Goal: Obtain resource: Obtain resource

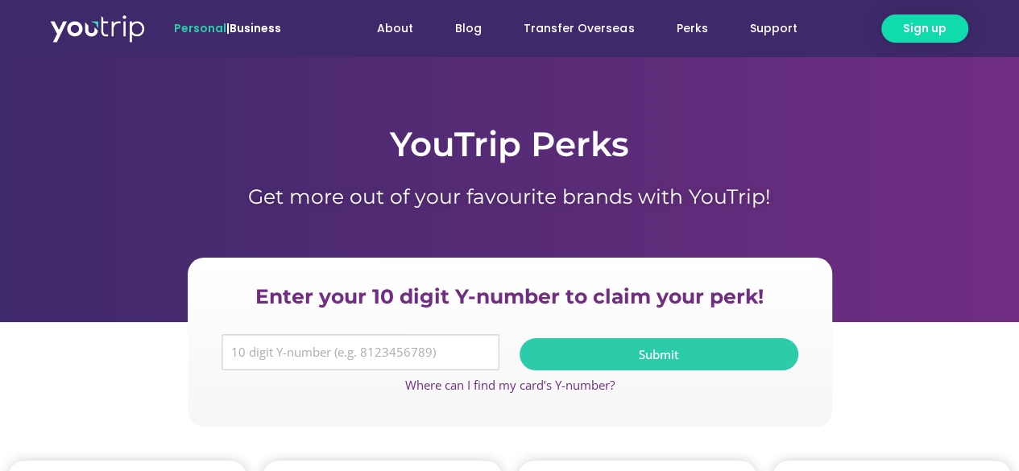
click at [476, 339] on input "Y Number" at bounding box center [361, 352] width 279 height 37
type input "8104026390"
click at [714, 354] on span "Submit" at bounding box center [659, 355] width 240 height 12
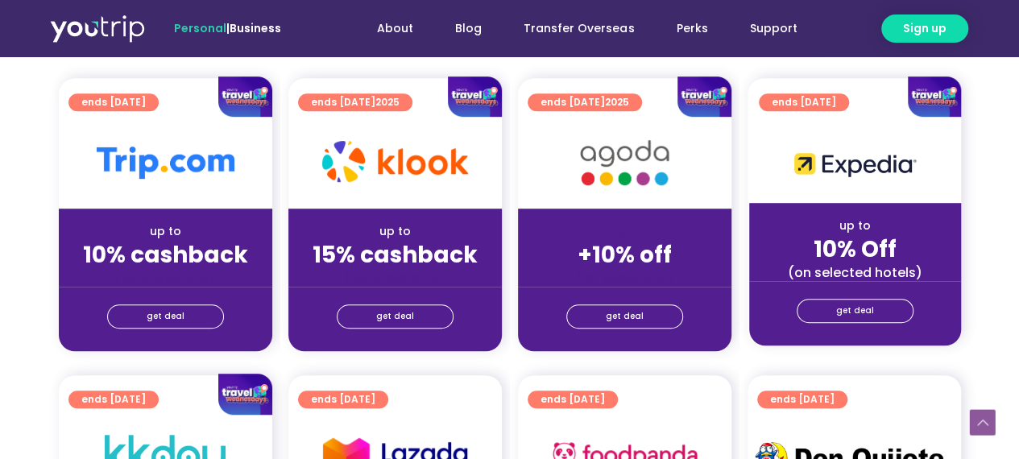
scroll to position [564, 0]
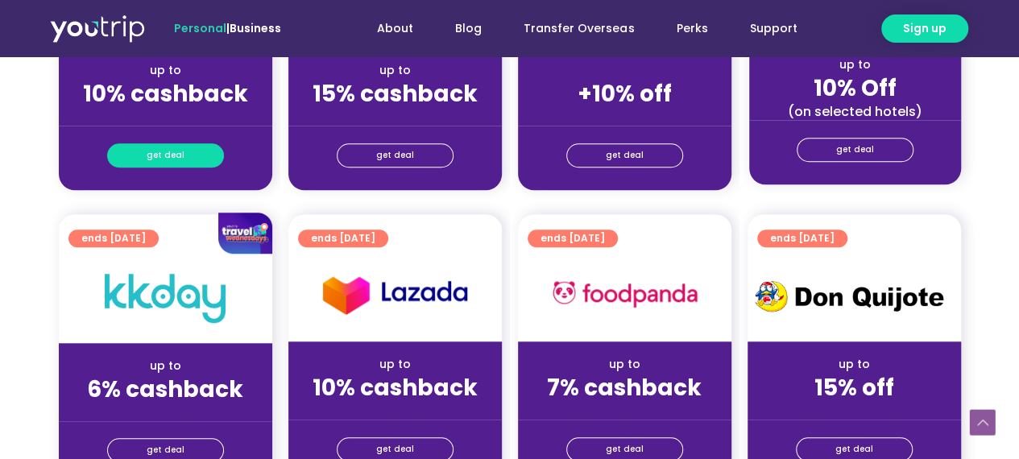
click at [181, 156] on span "get deal" at bounding box center [166, 155] width 38 height 23
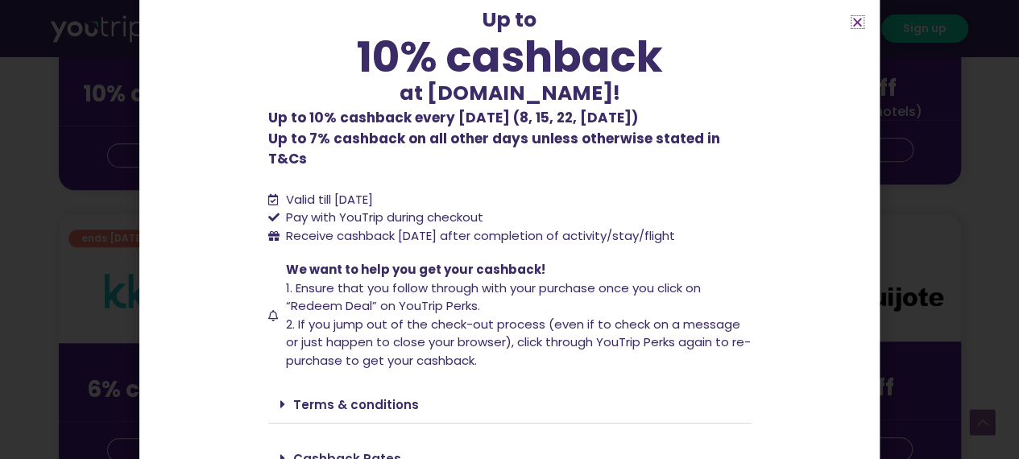
scroll to position [135, 0]
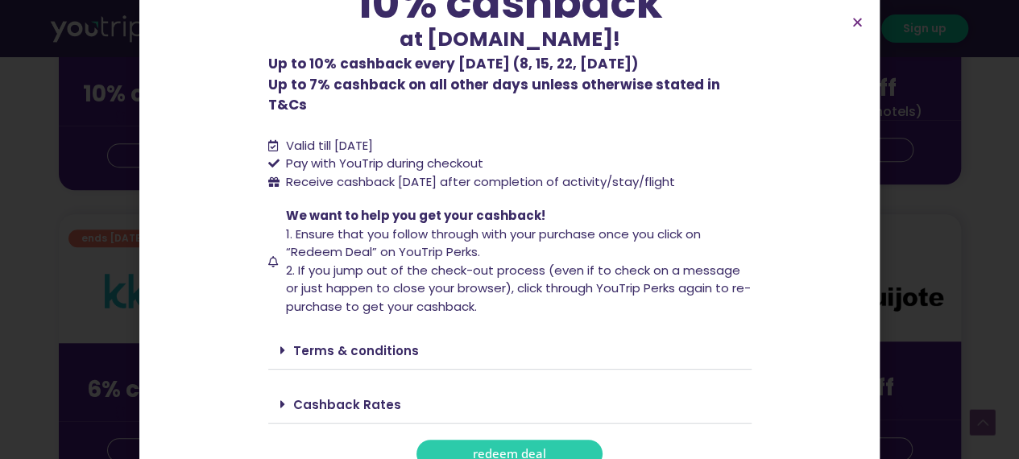
click at [354, 342] on link "Terms & conditions" at bounding box center [356, 350] width 126 height 17
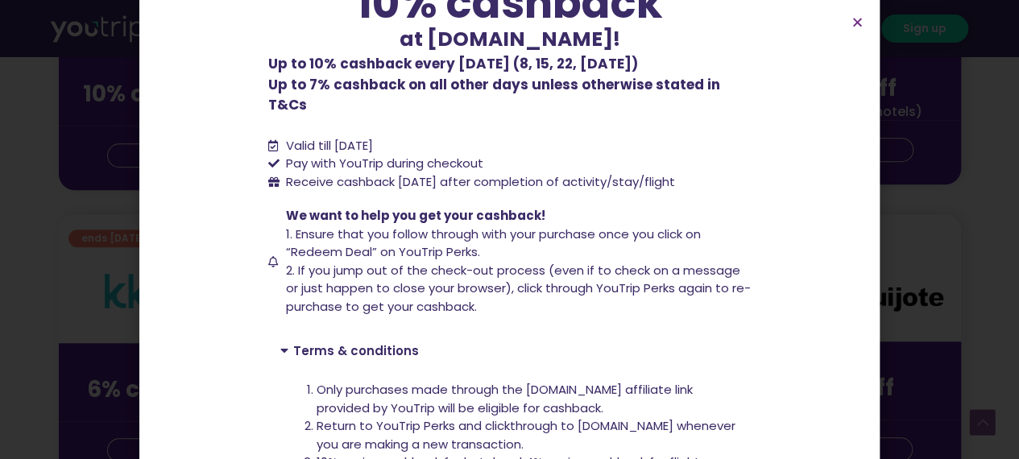
scroll to position [215, 0]
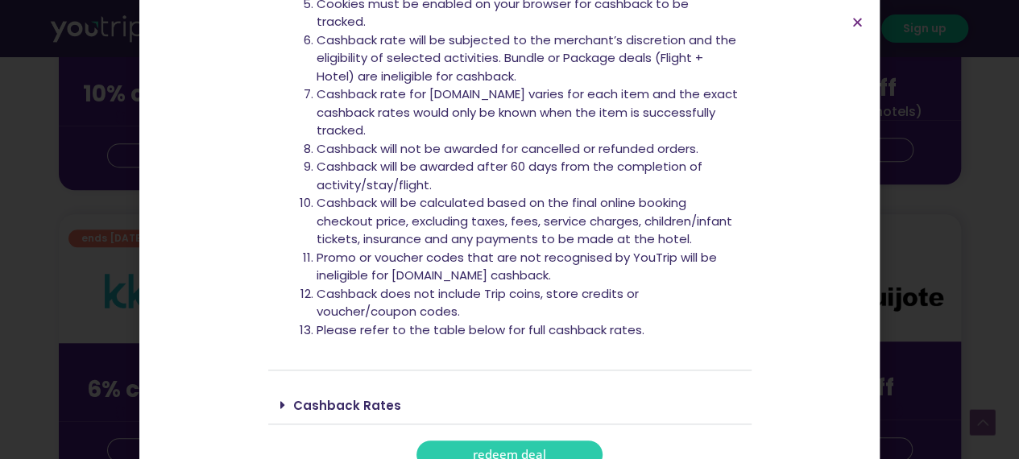
click at [342, 397] on link "Cashback Rates" at bounding box center [347, 405] width 108 height 17
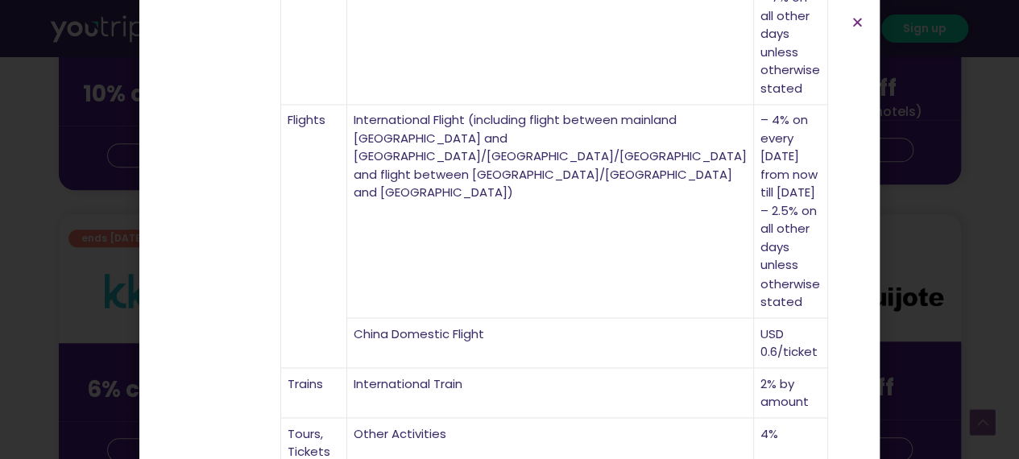
scroll to position [644, 0]
